Goal: Information Seeking & Learning: Learn about a topic

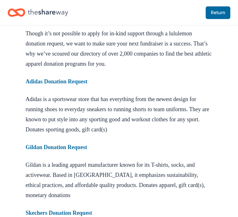
scroll to position [374, 0]
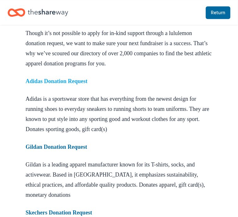
click at [66, 84] on strong "Adidas Donation Request" at bounding box center [57, 81] width 62 height 6
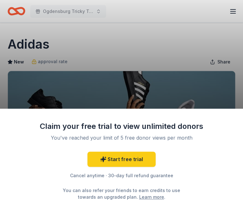
click at [142, 56] on div "Claim your free trial to view unlimited donors You've reached your limit of 5 f…" at bounding box center [121, 108] width 243 height 217
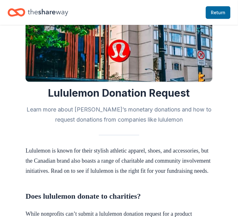
scroll to position [72, 0]
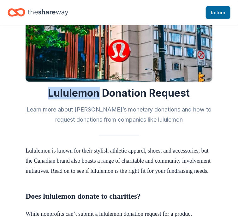
drag, startPoint x: 49, startPoint y: 95, endPoint x: 99, endPoint y: 86, distance: 51.0
copy h1 "Lululemon"
